Goal: Information Seeking & Learning: Learn about a topic

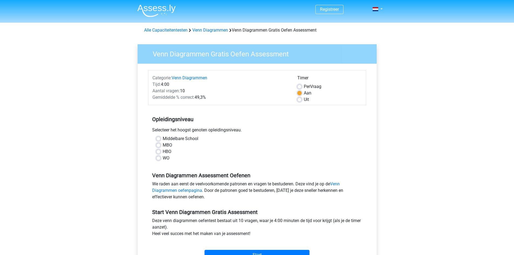
click at [163, 138] on label "Middelbare School" at bounding box center [181, 139] width 36 height 6
click at [159, 138] on input "Middelbare School" at bounding box center [158, 138] width 4 height 5
radio input "true"
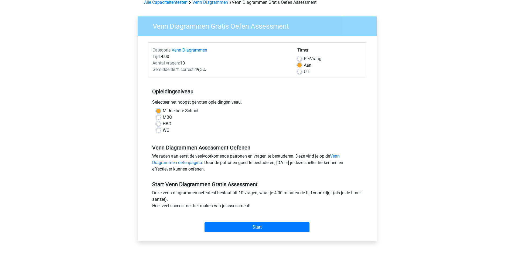
scroll to position [54, 0]
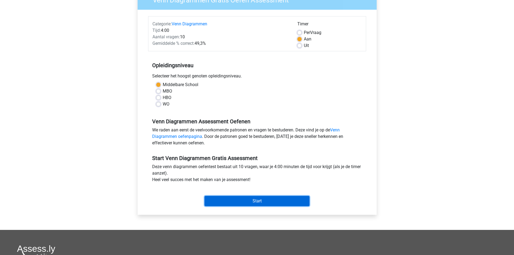
click at [270, 200] on input "Start" at bounding box center [257, 201] width 105 height 10
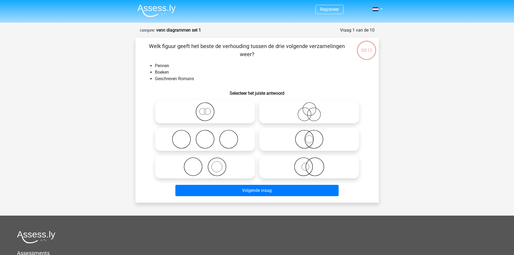
click at [204, 168] on icon at bounding box center [205, 166] width 96 height 19
click at [205, 164] on input "radio" at bounding box center [207, 163] width 4 height 4
radio input "true"
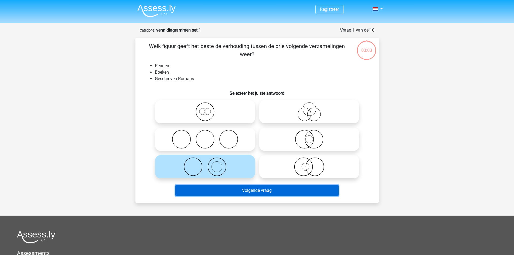
click at [266, 190] on button "Volgende vraag" at bounding box center [256, 190] width 163 height 11
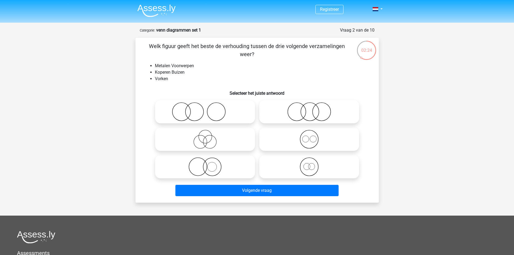
click at [328, 133] on icon at bounding box center [310, 139] width 96 height 19
click at [313, 133] on input "radio" at bounding box center [311, 135] width 4 height 4
radio input "true"
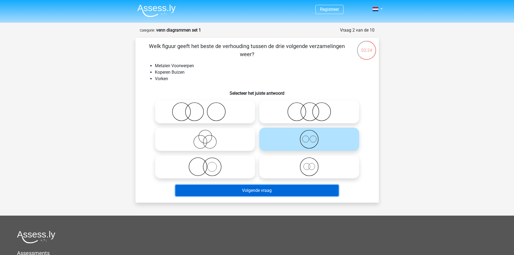
click at [317, 191] on button "Volgende vraag" at bounding box center [256, 190] width 163 height 11
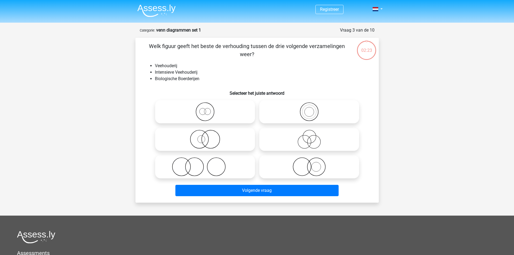
scroll to position [27, 0]
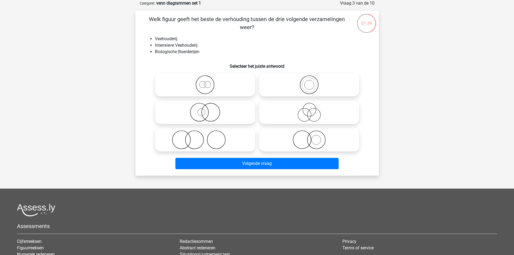
click at [216, 88] on icon at bounding box center [205, 84] width 96 height 19
click at [209, 82] on input "radio" at bounding box center [207, 81] width 4 height 4
radio input "true"
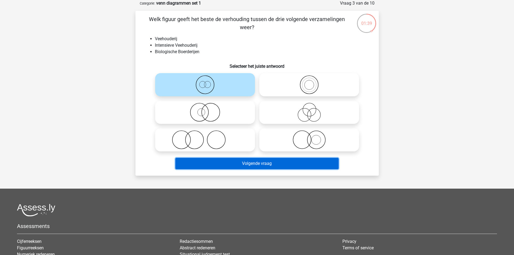
click at [289, 166] on button "Volgende vraag" at bounding box center [256, 163] width 163 height 11
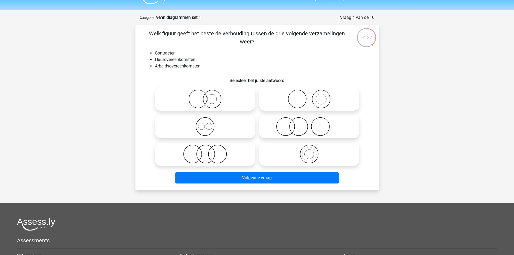
scroll to position [0, 0]
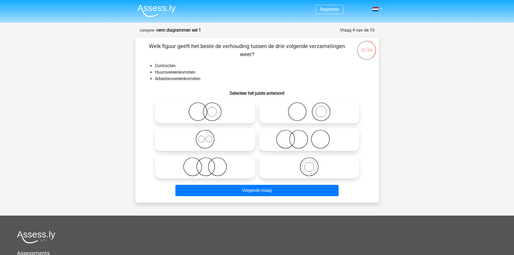
drag, startPoint x: 236, startPoint y: 126, endPoint x: 234, endPoint y: 123, distance: 3.5
click at [235, 126] on div at bounding box center [205, 140] width 104 height 28
click at [236, 116] on icon at bounding box center [205, 111] width 96 height 19
click at [209, 109] on input "radio" at bounding box center [207, 108] width 4 height 4
radio input "true"
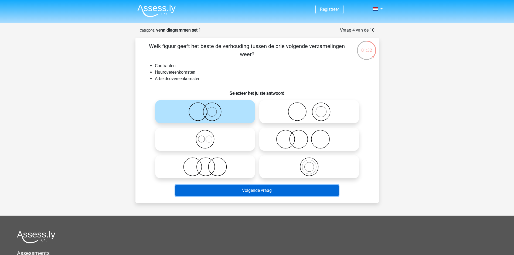
click at [276, 190] on button "Volgende vraag" at bounding box center [256, 190] width 163 height 11
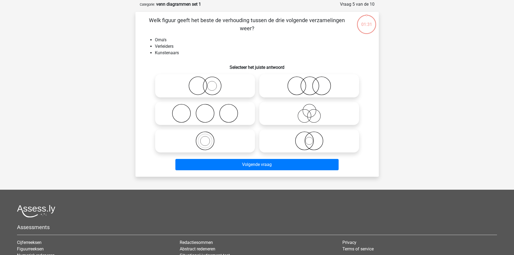
scroll to position [27, 0]
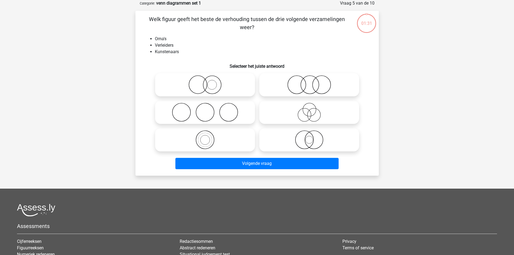
click at [228, 114] on icon at bounding box center [205, 112] width 96 height 19
click at [209, 110] on input "radio" at bounding box center [207, 108] width 4 height 4
radio input "true"
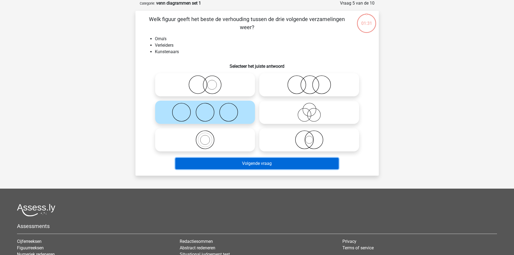
click at [265, 162] on button "Volgende vraag" at bounding box center [256, 163] width 163 height 11
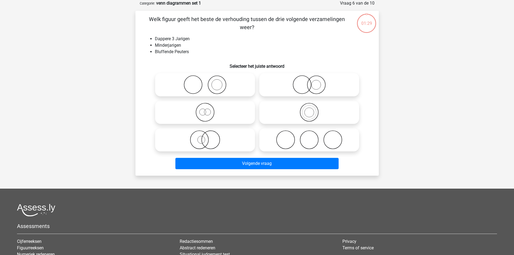
click at [228, 112] on icon at bounding box center [205, 112] width 96 height 19
click at [209, 110] on input "radio" at bounding box center [207, 108] width 4 height 4
radio input "true"
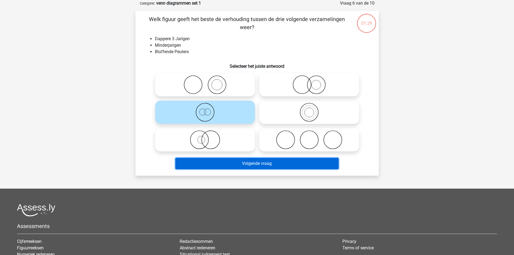
click at [260, 160] on button "Volgende vraag" at bounding box center [256, 163] width 163 height 11
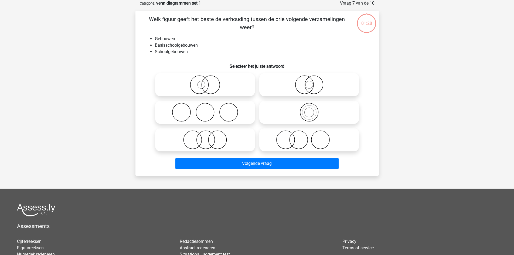
click at [231, 113] on icon at bounding box center [205, 112] width 96 height 19
click at [209, 110] on input "radio" at bounding box center [207, 108] width 4 height 4
radio input "true"
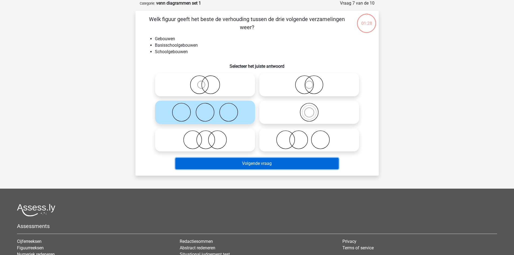
click at [265, 164] on button "Volgende vraag" at bounding box center [256, 163] width 163 height 11
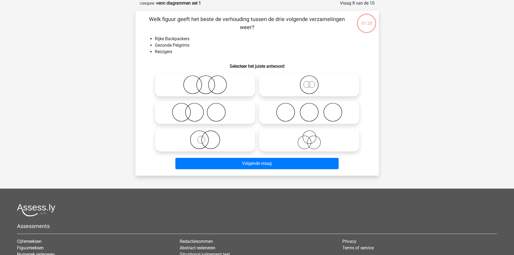
click at [235, 110] on icon at bounding box center [205, 112] width 96 height 19
click at [209, 110] on input "radio" at bounding box center [207, 108] width 4 height 4
radio input "true"
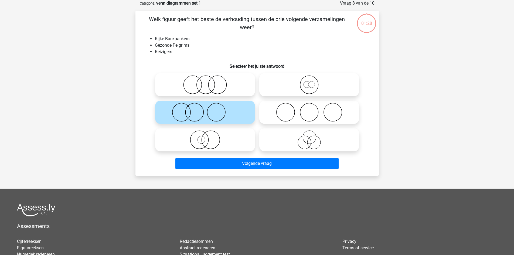
click at [261, 158] on div "Volgende vraag" at bounding box center [257, 163] width 226 height 18
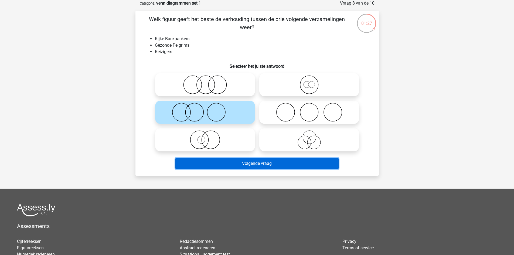
click at [258, 164] on button "Volgende vraag" at bounding box center [256, 163] width 163 height 11
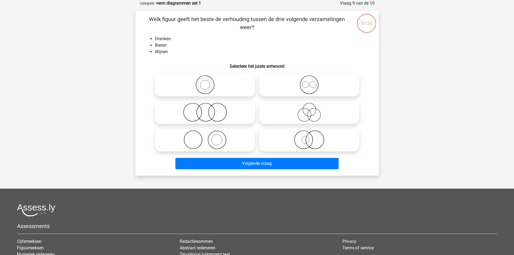
click at [226, 111] on circle at bounding box center [217, 112] width 18 height 18
click at [209, 110] on input "radio" at bounding box center [207, 108] width 4 height 4
radio input "true"
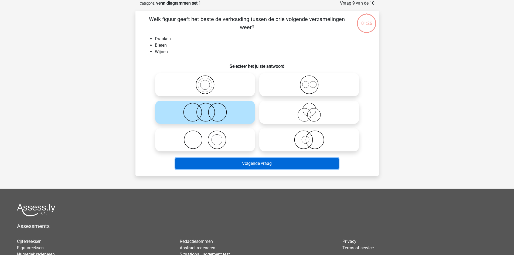
click at [254, 165] on button "Volgende vraag" at bounding box center [256, 163] width 163 height 11
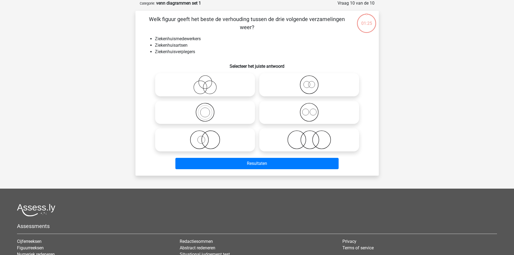
click at [228, 114] on icon at bounding box center [205, 112] width 96 height 19
click at [209, 110] on input "radio" at bounding box center [207, 108] width 4 height 4
radio input "true"
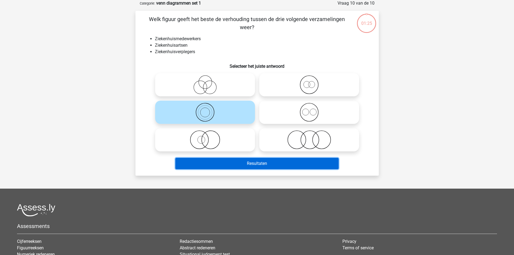
click at [259, 166] on button "Resultaten" at bounding box center [256, 163] width 163 height 11
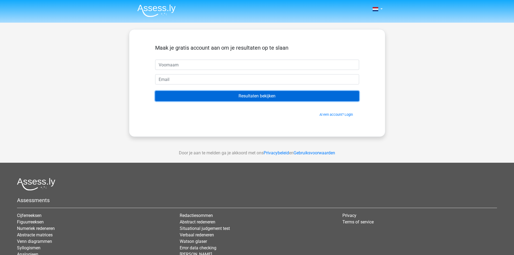
click at [271, 98] on input "Resultaten bekijken" at bounding box center [257, 96] width 204 height 10
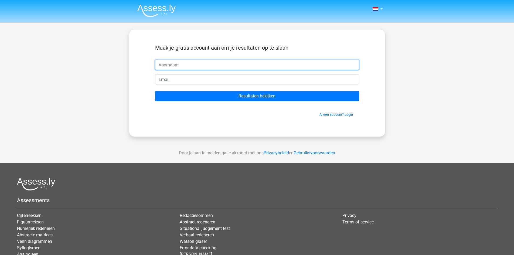
click at [209, 67] on input "text" at bounding box center [257, 65] width 204 height 10
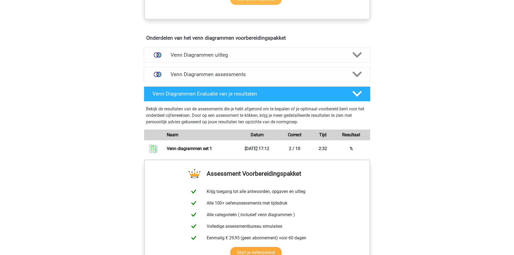
scroll to position [297, 0]
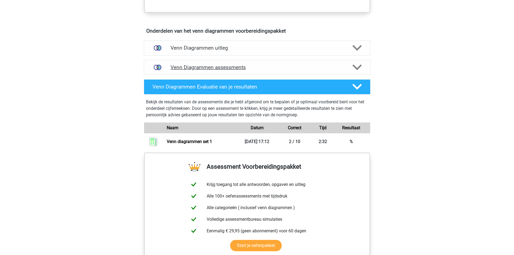
click at [324, 68] on h4 "Venn Diagrammen assessments" at bounding box center [257, 67] width 173 height 6
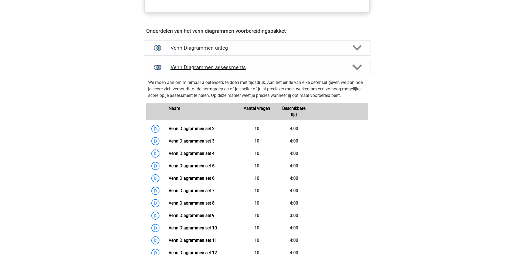
click at [324, 68] on h4 "Venn Diagrammen assessments" at bounding box center [257, 67] width 173 height 6
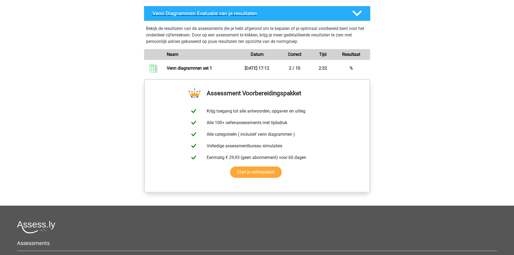
scroll to position [324, 0]
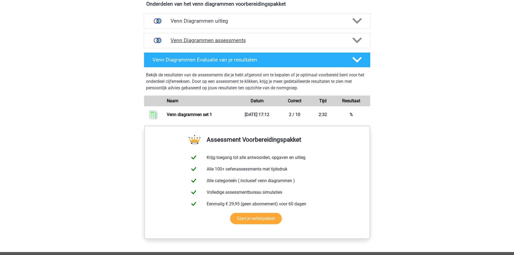
click at [256, 42] on h4 "Venn Diagrammen assessments" at bounding box center [257, 40] width 173 height 6
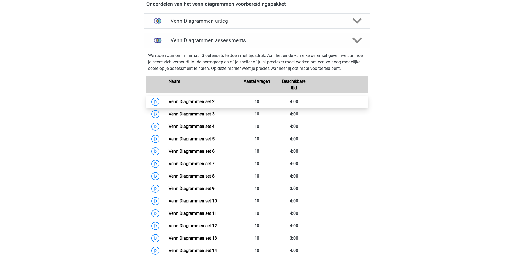
click at [195, 102] on link "Venn Diagrammen set 2" at bounding box center [192, 101] width 46 height 5
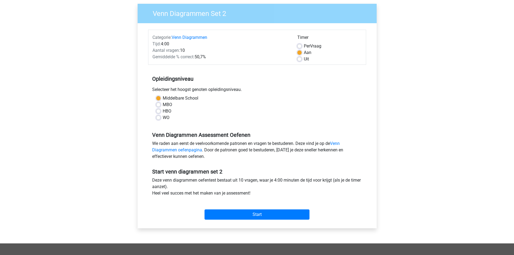
scroll to position [54, 0]
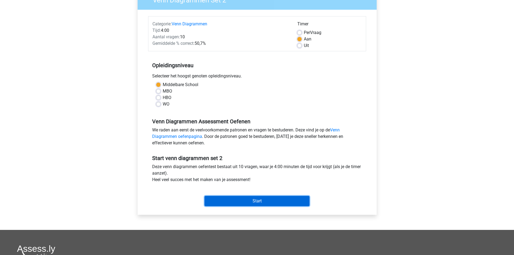
click at [262, 199] on input "Start" at bounding box center [257, 201] width 105 height 10
